Goal: Task Accomplishment & Management: Use online tool/utility

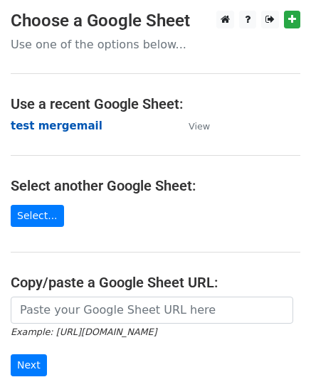
click at [53, 129] on strong "test mergemail" at bounding box center [57, 125] width 92 height 13
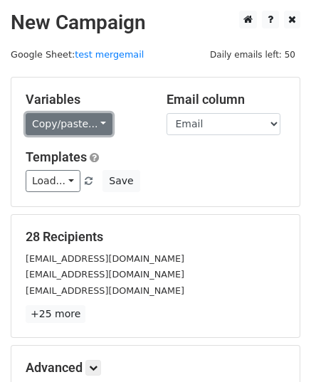
click at [78, 123] on link "Copy/paste..." at bounding box center [69, 124] width 87 height 22
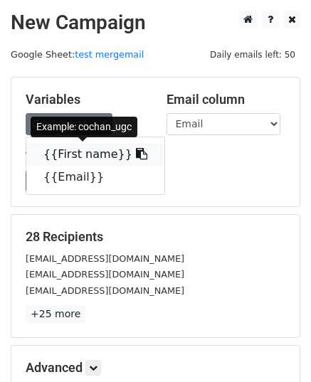
click at [78, 154] on link "{{First name}}" at bounding box center [95, 154] width 138 height 23
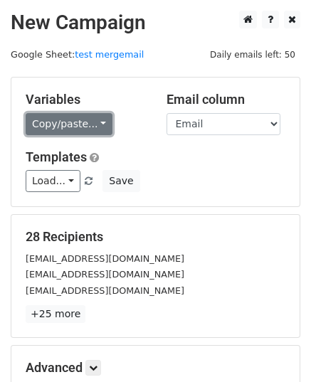
click at [82, 119] on link "Copy/paste..." at bounding box center [69, 124] width 87 height 22
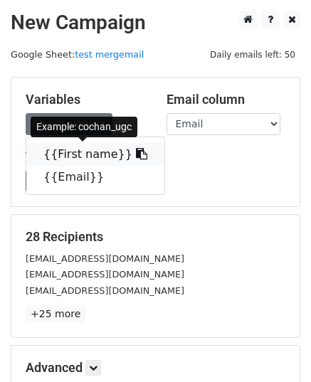
click at [92, 156] on link "{{First name}}" at bounding box center [95, 154] width 138 height 23
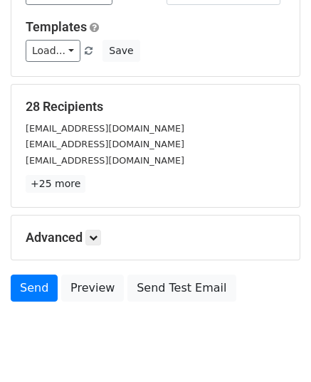
scroll to position [168, 0]
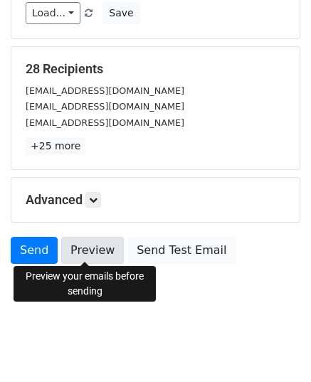
click at [88, 244] on link "Preview" at bounding box center [92, 250] width 63 height 27
click at [87, 252] on link "Preview" at bounding box center [92, 250] width 63 height 27
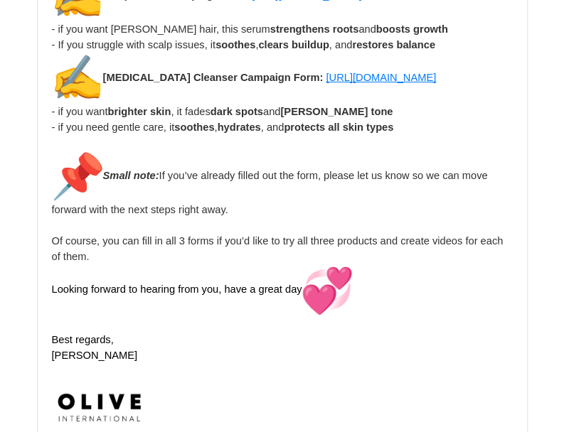
scroll to position [3485, 0]
